Goal: Task Accomplishment & Management: Use online tool/utility

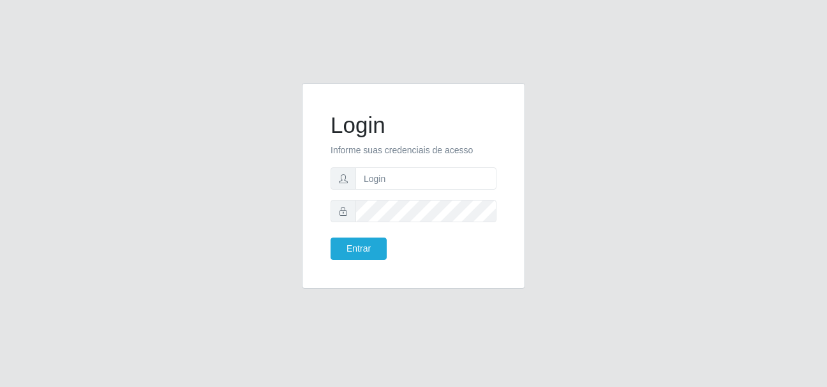
click at [403, 183] on input "text" at bounding box center [426, 178] width 141 height 22
type input "[EMAIL_ADDRESS][DOMAIN_NAME]"
click at [331, 237] on button "Entrar" at bounding box center [359, 248] width 56 height 22
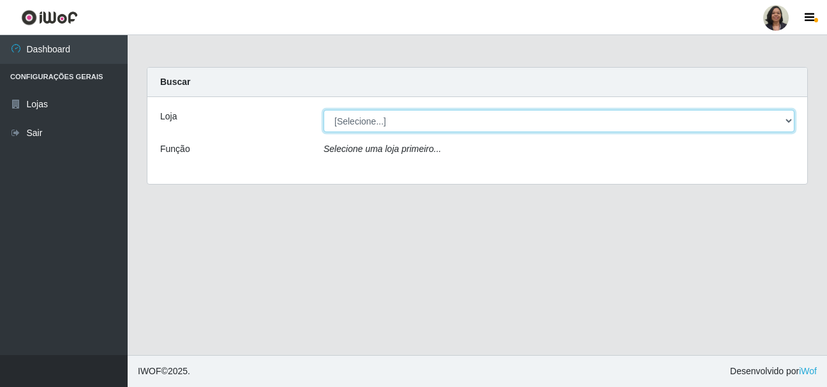
click at [790, 117] on select "[Selecione...] SuperFácil Atacado - Rodoviária" at bounding box center [559, 121] width 471 height 22
select select "400"
click at [324, 110] on select "[Selecione...] SuperFácil Atacado - Rodoviária" at bounding box center [559, 121] width 471 height 22
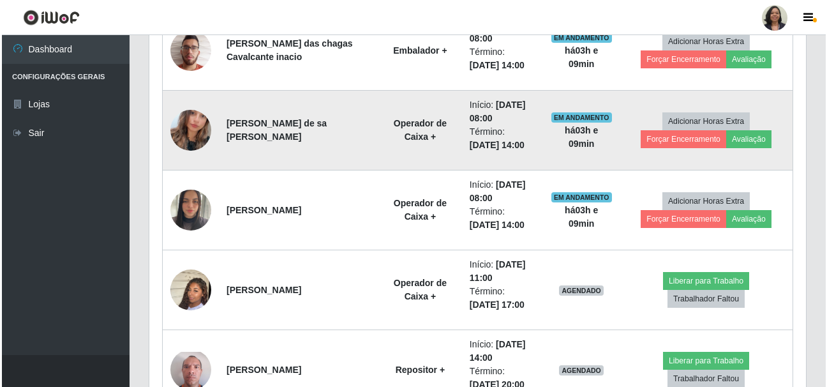
scroll to position [766, 0]
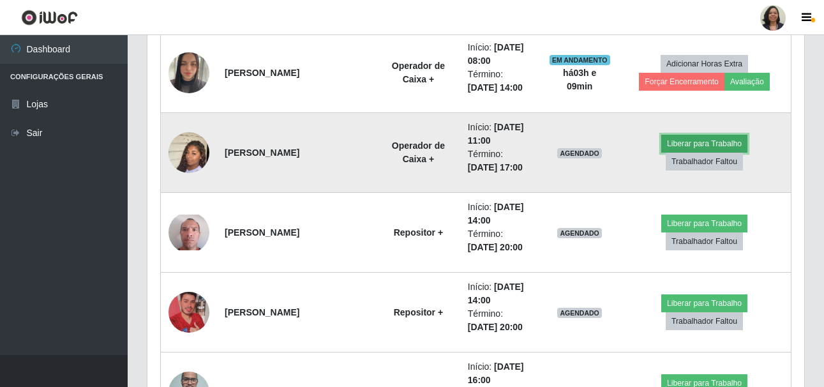
click at [661, 153] on button "Liberar para Trabalho" at bounding box center [704, 144] width 86 height 18
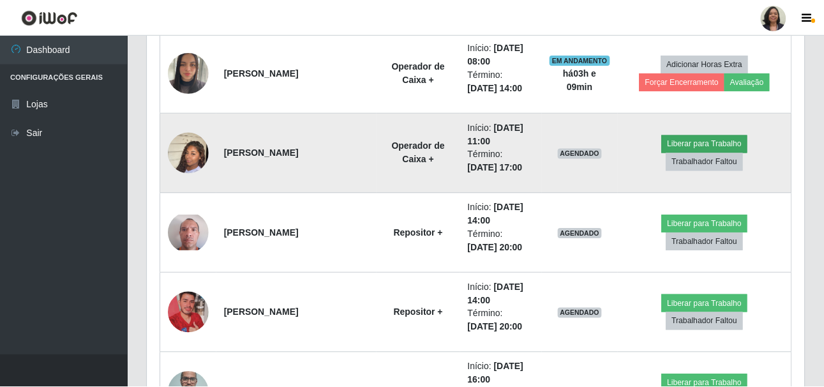
scroll to position [265, 650]
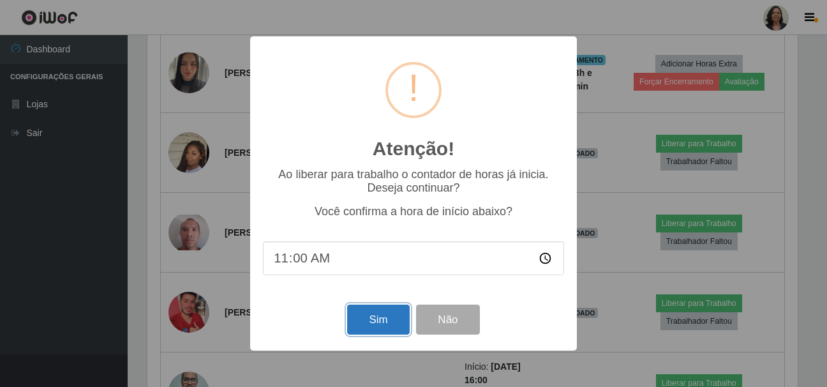
click at [394, 316] on button "Sim" at bounding box center [378, 319] width 62 height 30
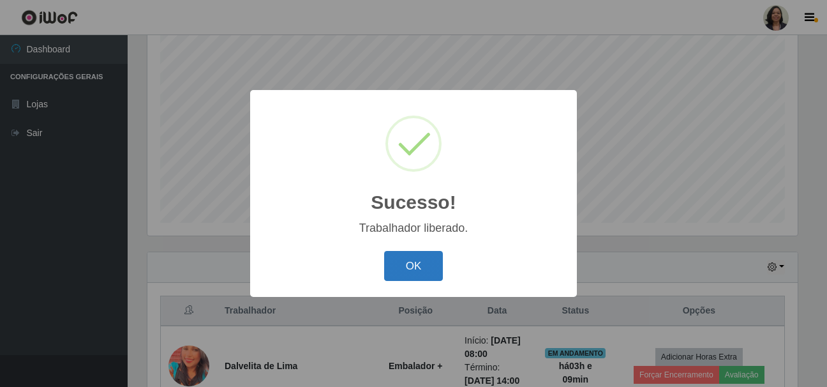
click at [407, 273] on button "OK" at bounding box center [413, 266] width 59 height 30
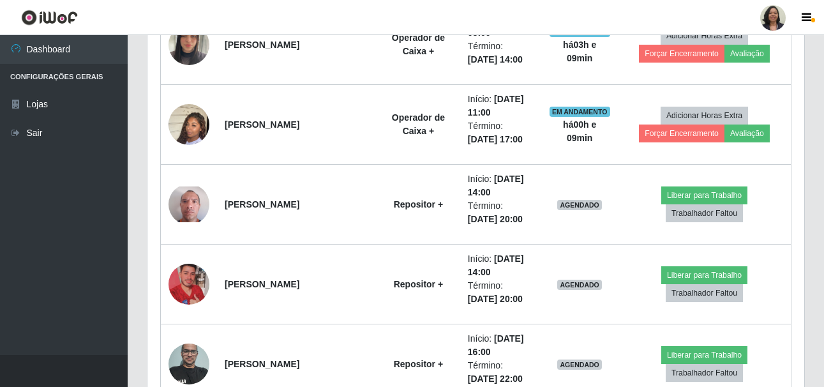
scroll to position [569, 0]
